Goal: Task Accomplishment & Management: Use online tool/utility

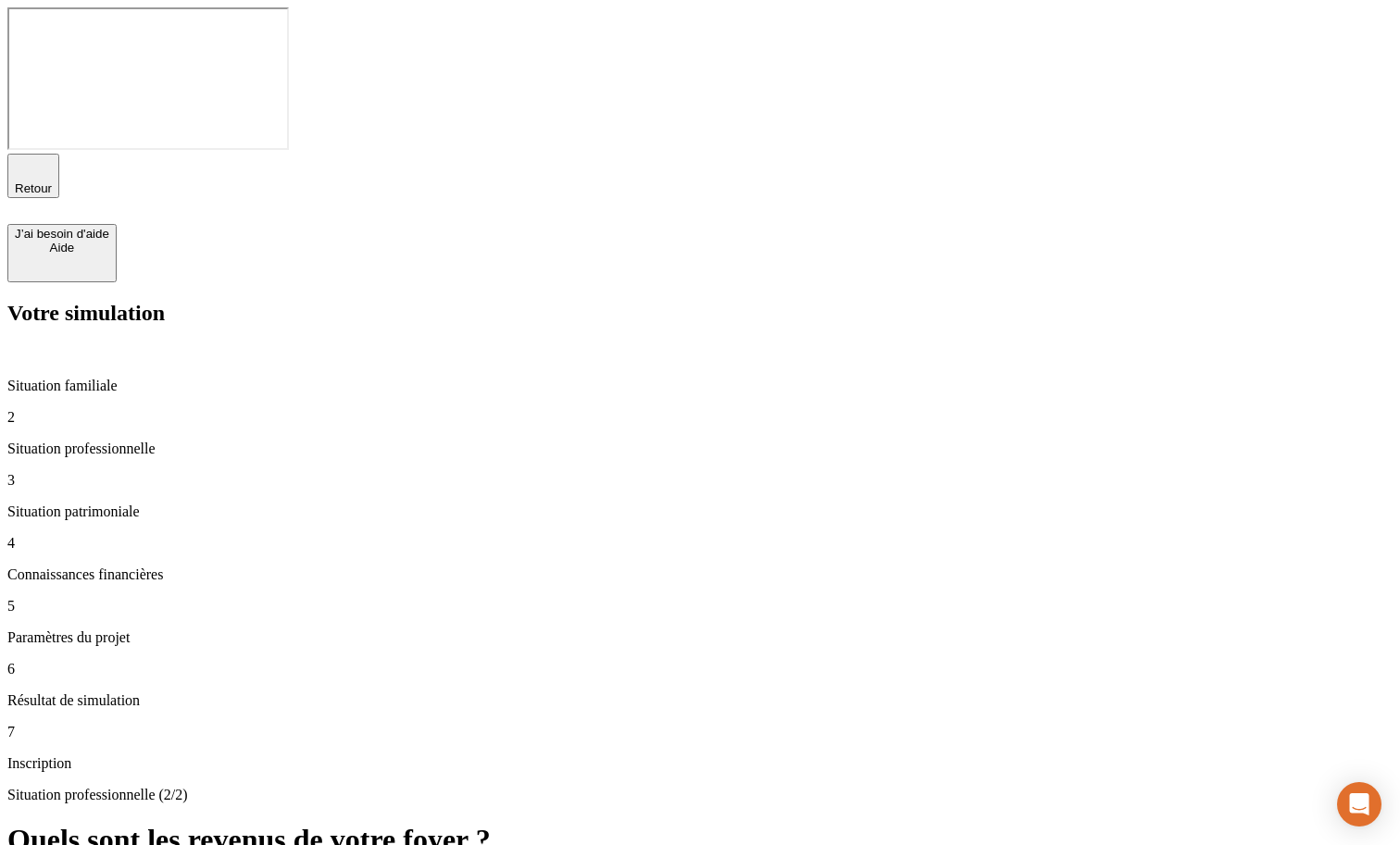
type input "100 000"
